Goal: Communication & Community: Answer question/provide support

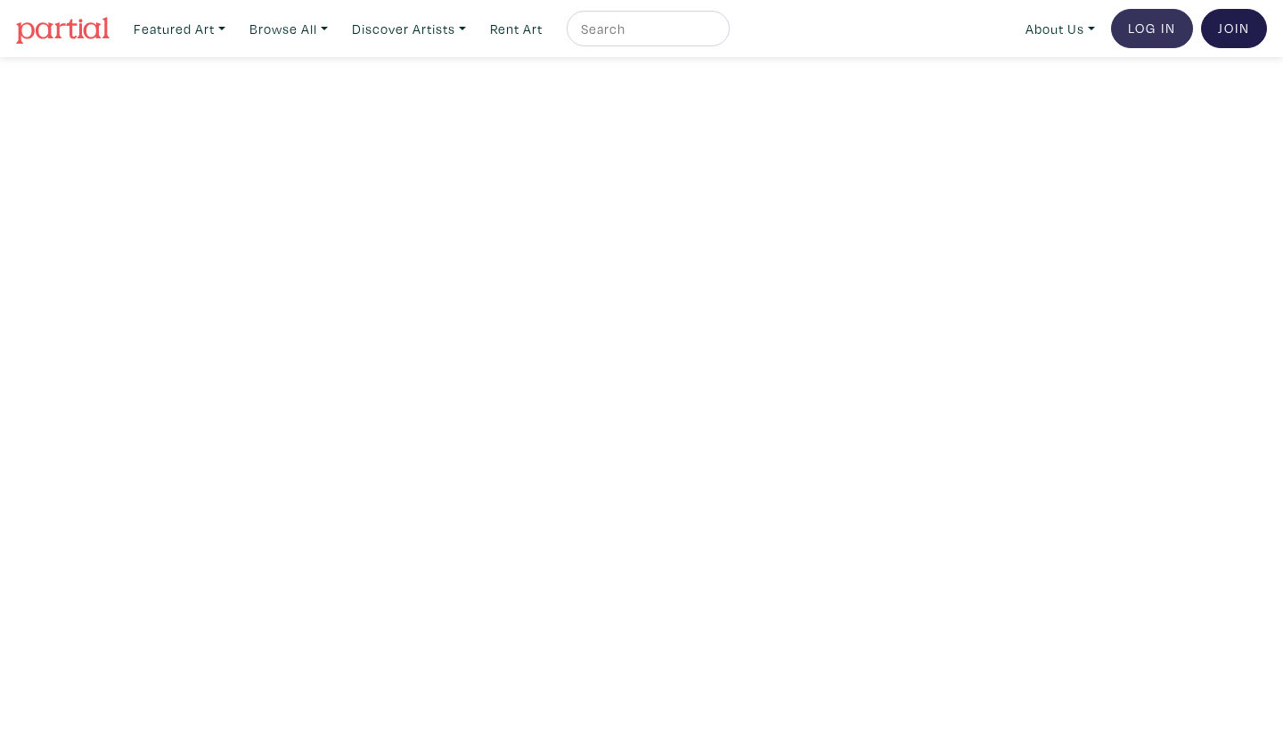
click at [1170, 20] on link "Log In" at bounding box center [1152, 28] width 82 height 39
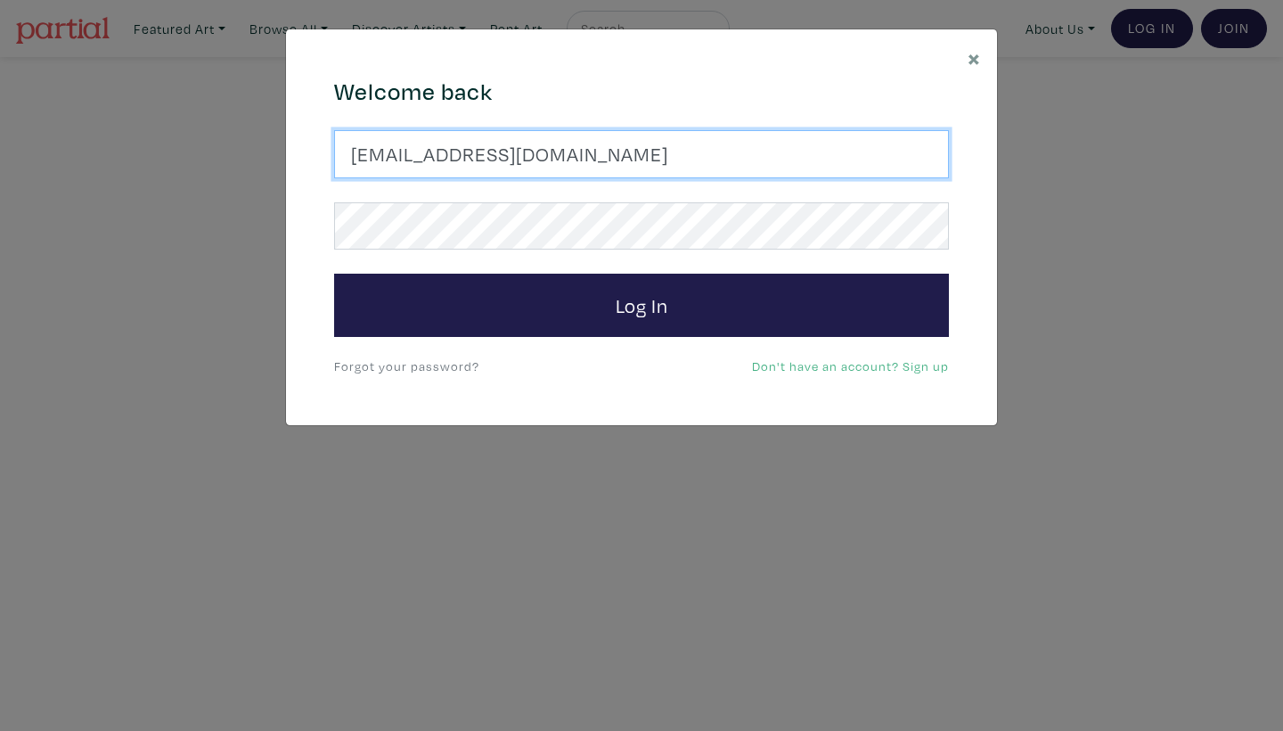
type input "ymcanna77@yahoo.com"
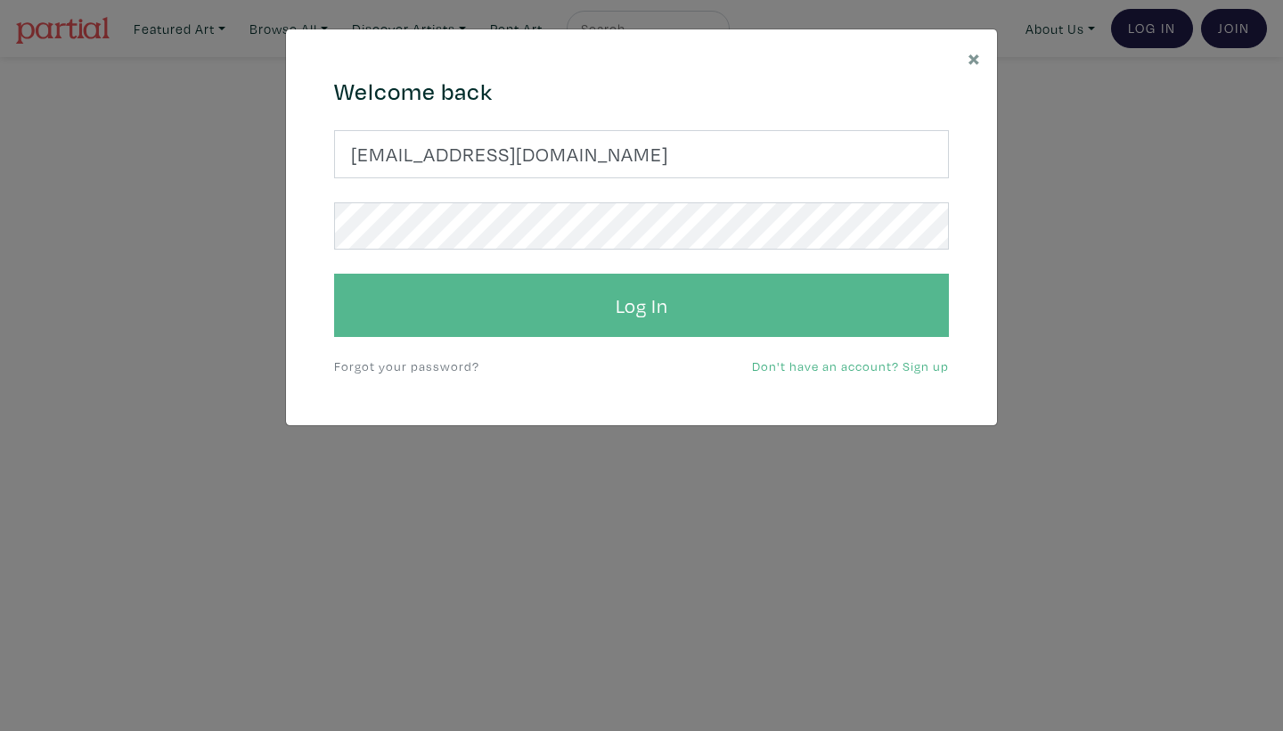
click at [454, 292] on button "Log In" at bounding box center [641, 306] width 615 height 64
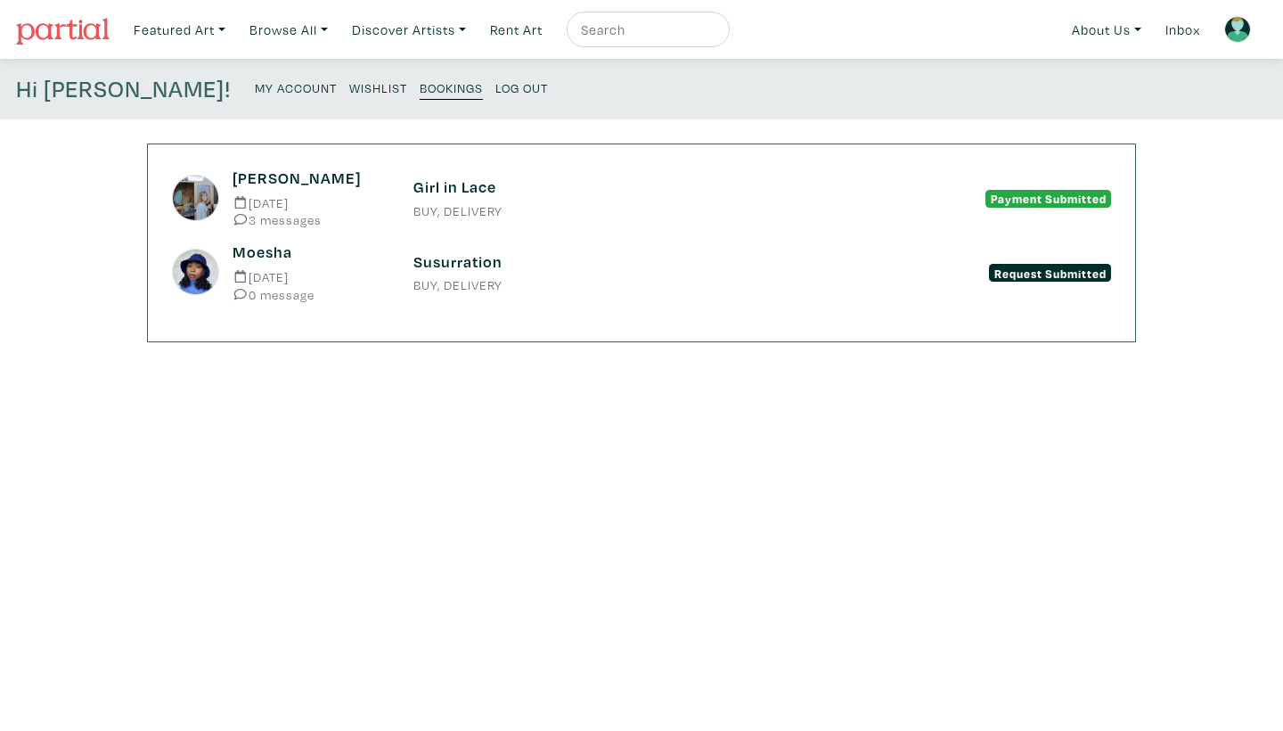
click at [435, 257] on h6 "Susurration" at bounding box center [641, 262] width 456 height 20
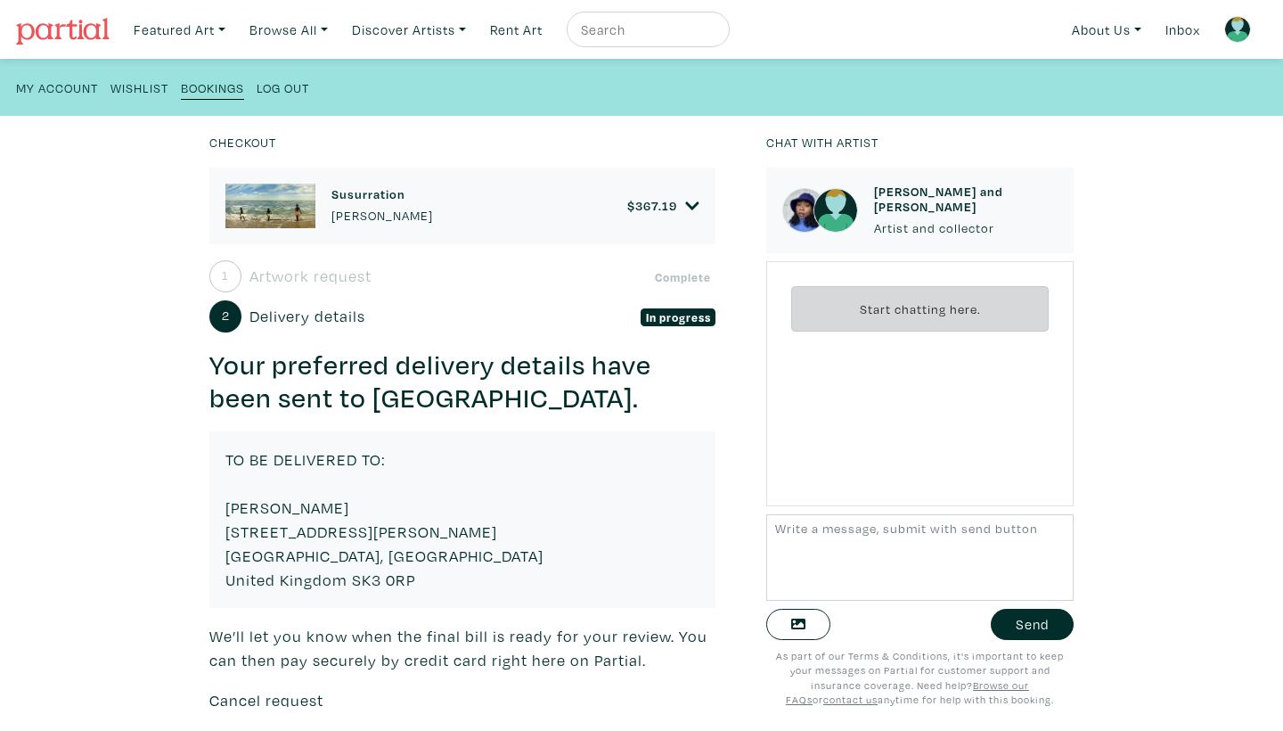
click at [219, 84] on small "Bookings" at bounding box center [212, 87] width 63 height 17
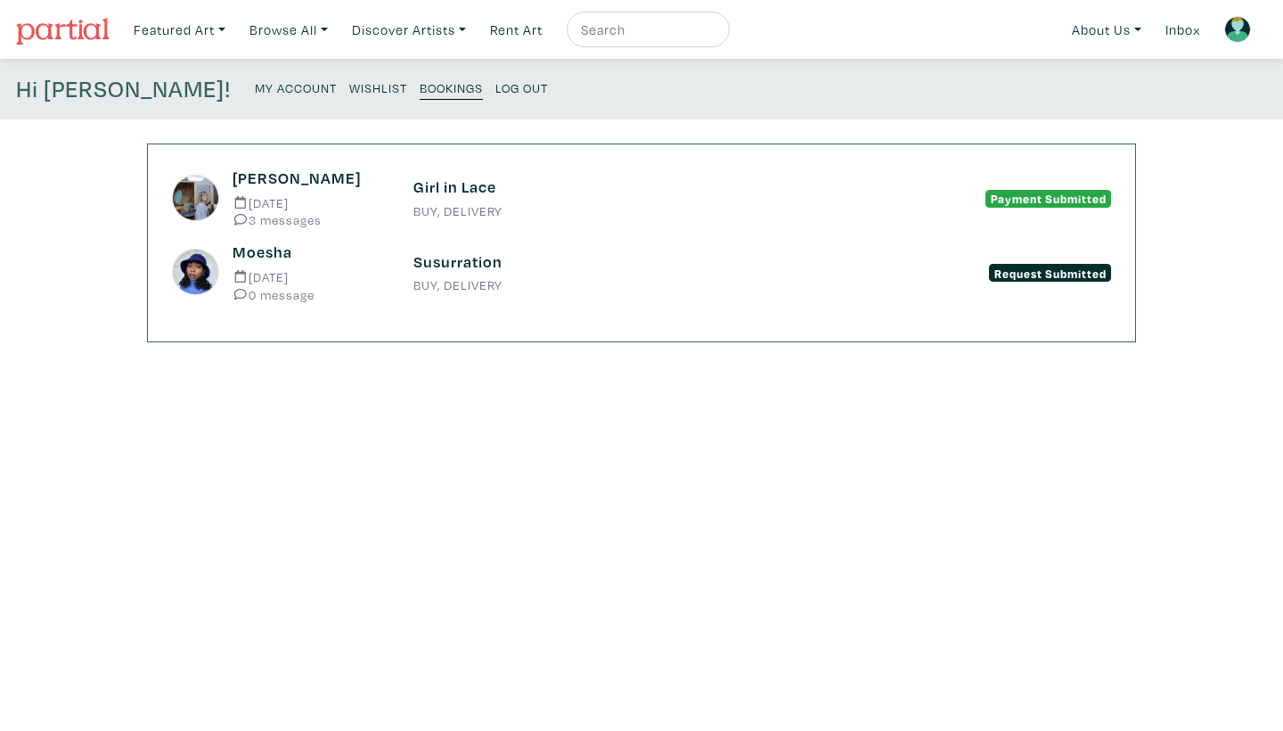
click at [443, 181] on h6 "Girl in Lace" at bounding box center [641, 187] width 456 height 20
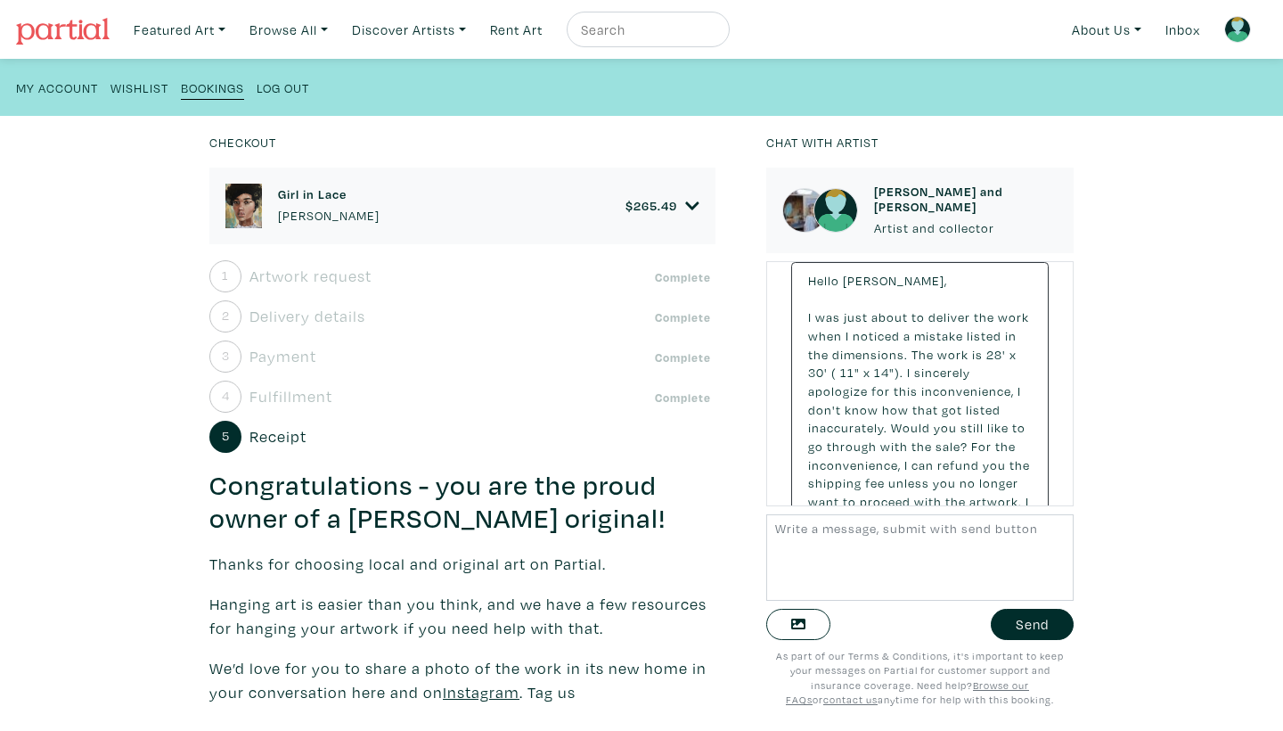
scroll to position [469, 0]
click at [317, 190] on h6 "Girl in Lace" at bounding box center [329, 193] width 102 height 15
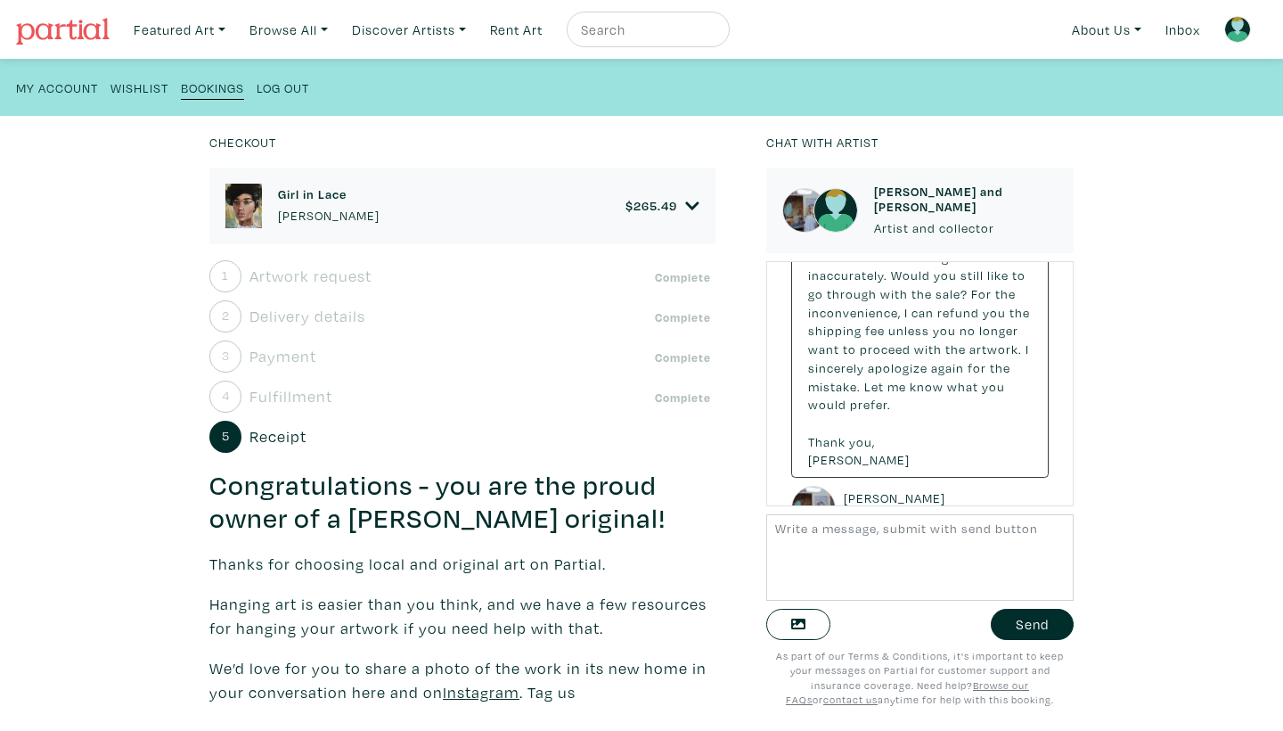
scroll to position [626, 0]
click at [839, 557] on textarea at bounding box center [919, 557] width 307 height 86
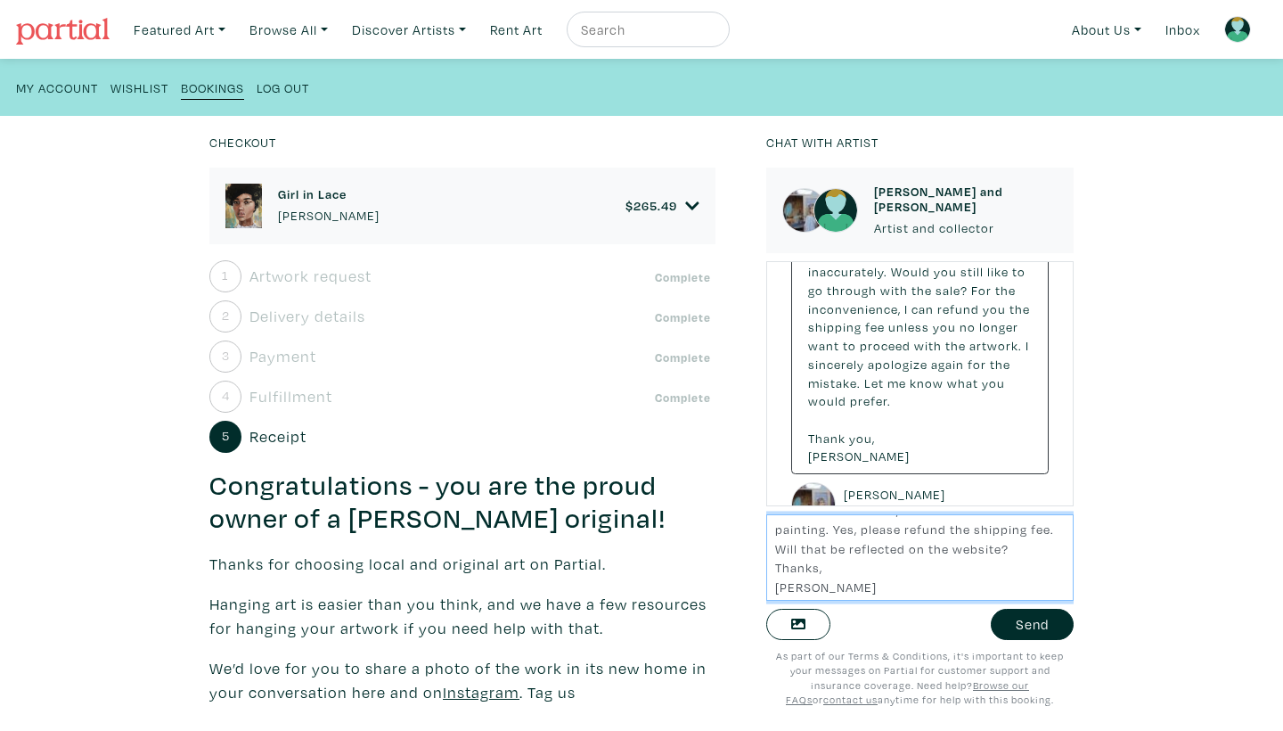
scroll to position [56, 0]
type textarea "Dear Emmette, That is unfortunate, but I do still want the painting. Yes, pleas…"
click at [1018, 619] on button "Send" at bounding box center [1032, 624] width 83 height 31
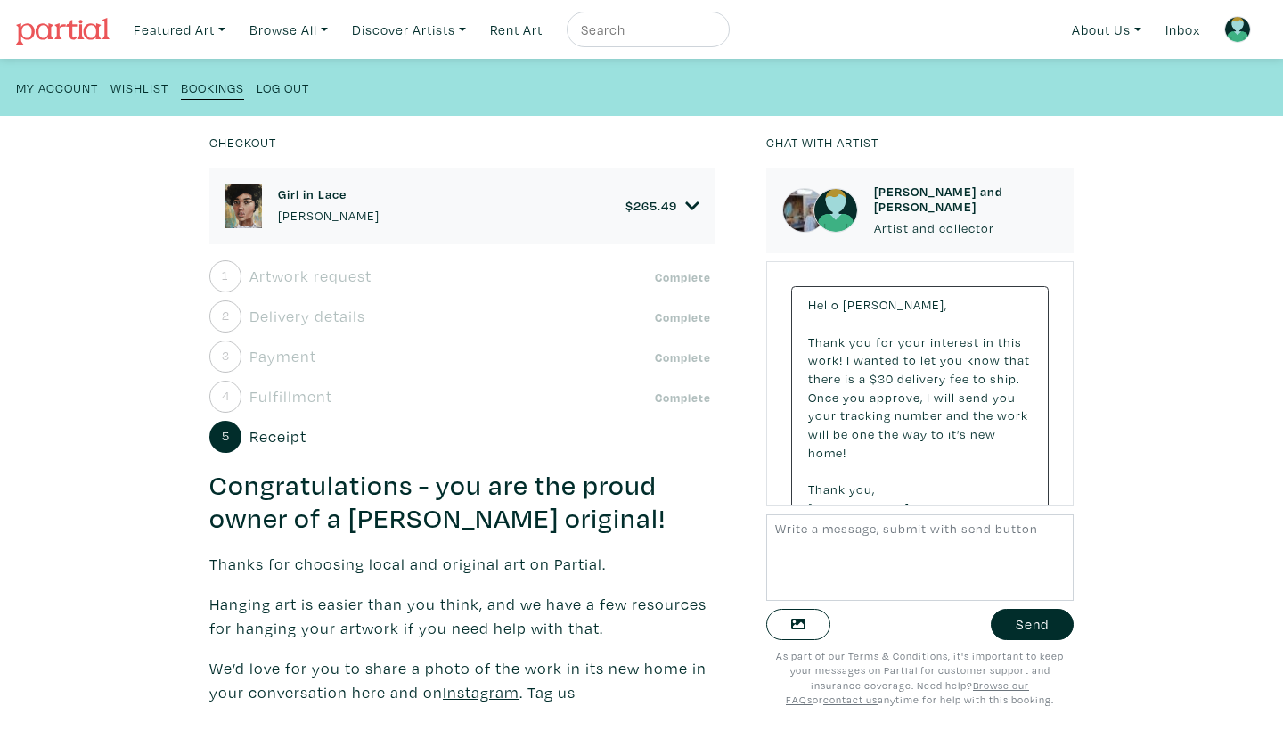
scroll to position [871, 0]
